Goal: Find specific page/section: Find specific page/section

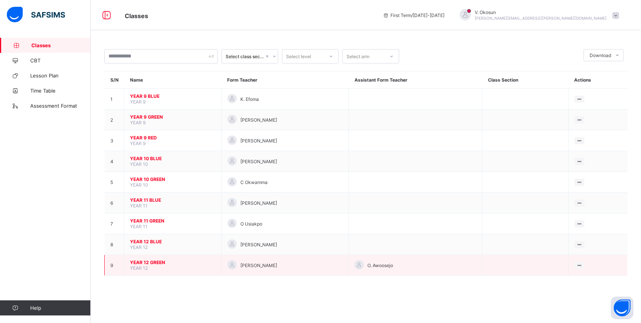
click at [146, 260] on span "YEAR 12 GREEN" at bounding box center [173, 263] width 86 height 6
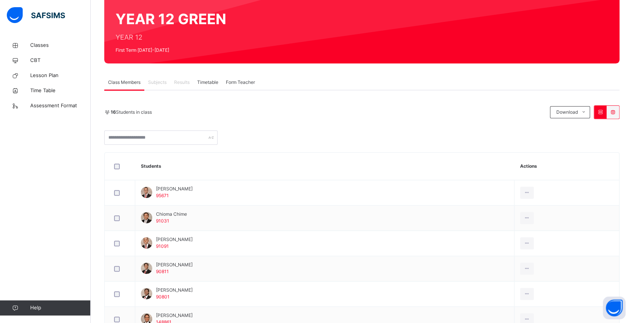
scroll to position [68, 0]
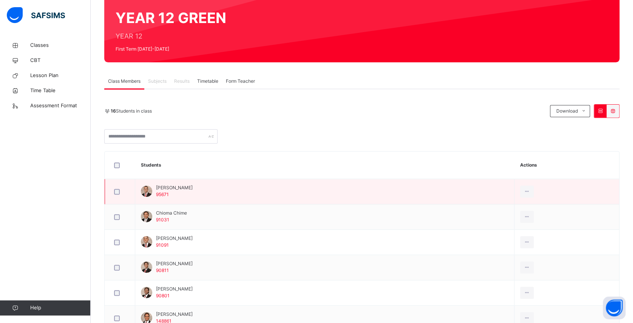
click at [184, 191] on div "[PERSON_NAME] 95671" at bounding box center [174, 191] width 37 height 14
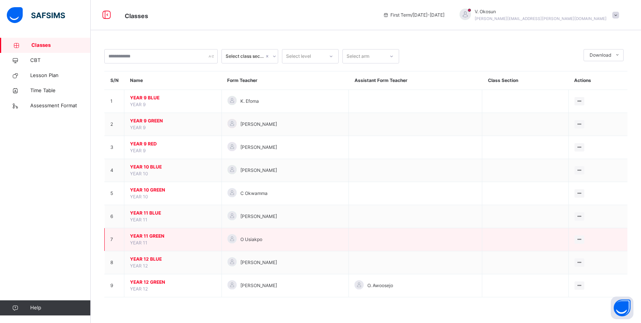
click at [145, 234] on span "YEAR 11 GREEN" at bounding box center [173, 236] width 86 height 7
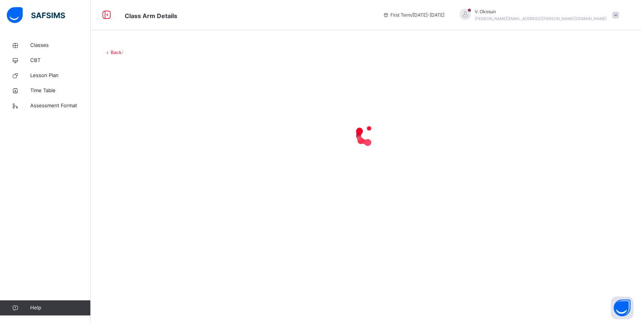
click at [145, 234] on div "Back /" at bounding box center [366, 161] width 550 height 323
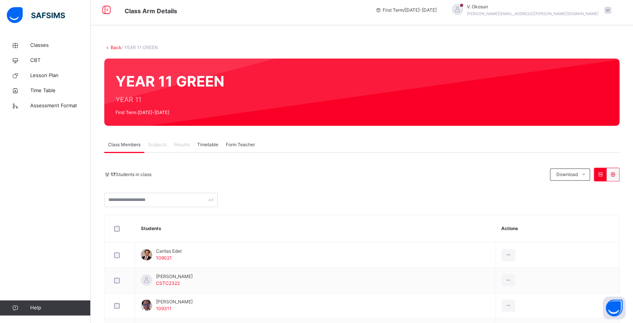
scroll to position [6, 0]
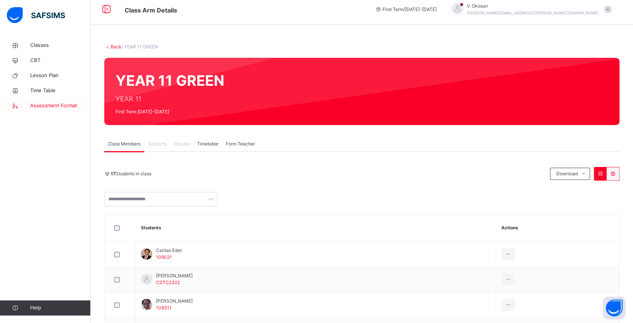
click at [53, 107] on span "Assessment Format" at bounding box center [60, 106] width 60 height 8
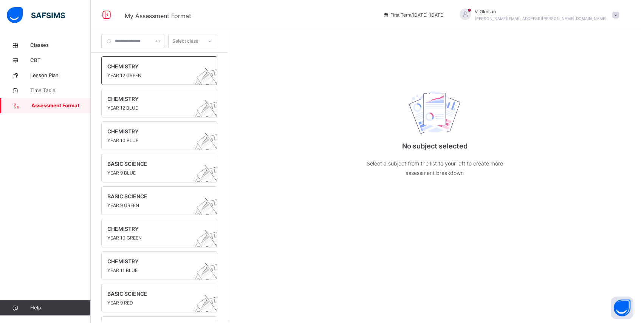
click at [130, 73] on span "YEAR 12 GREEN" at bounding box center [152, 75] width 90 height 7
